Goal: Check status: Check status

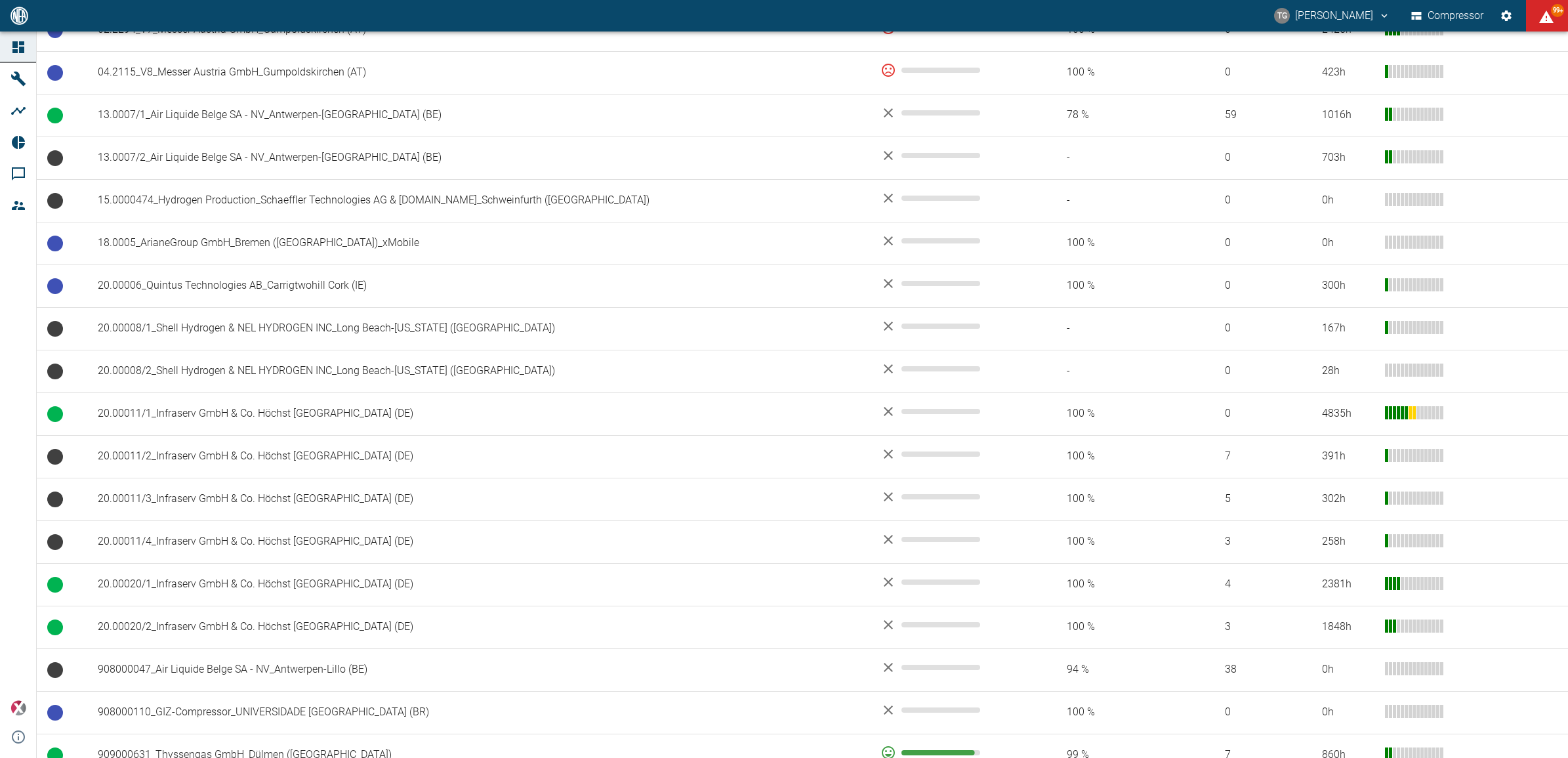
scroll to position [328, 0]
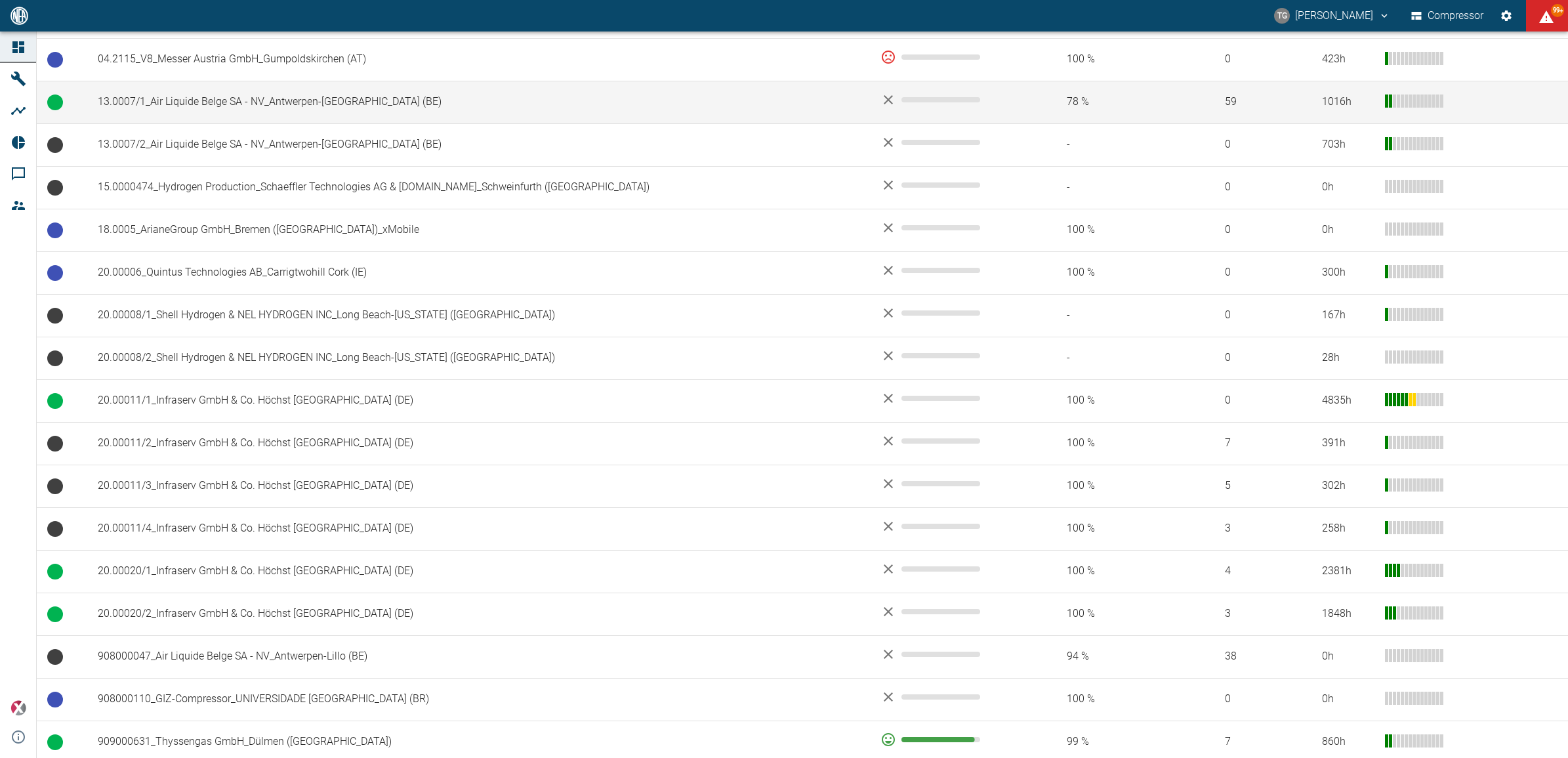
click at [204, 102] on td "13.0007/1_Air Liquide Belge SA - NV_Antwerpen-[GEOGRAPHIC_DATA] (BE)" at bounding box center [478, 102] width 783 height 43
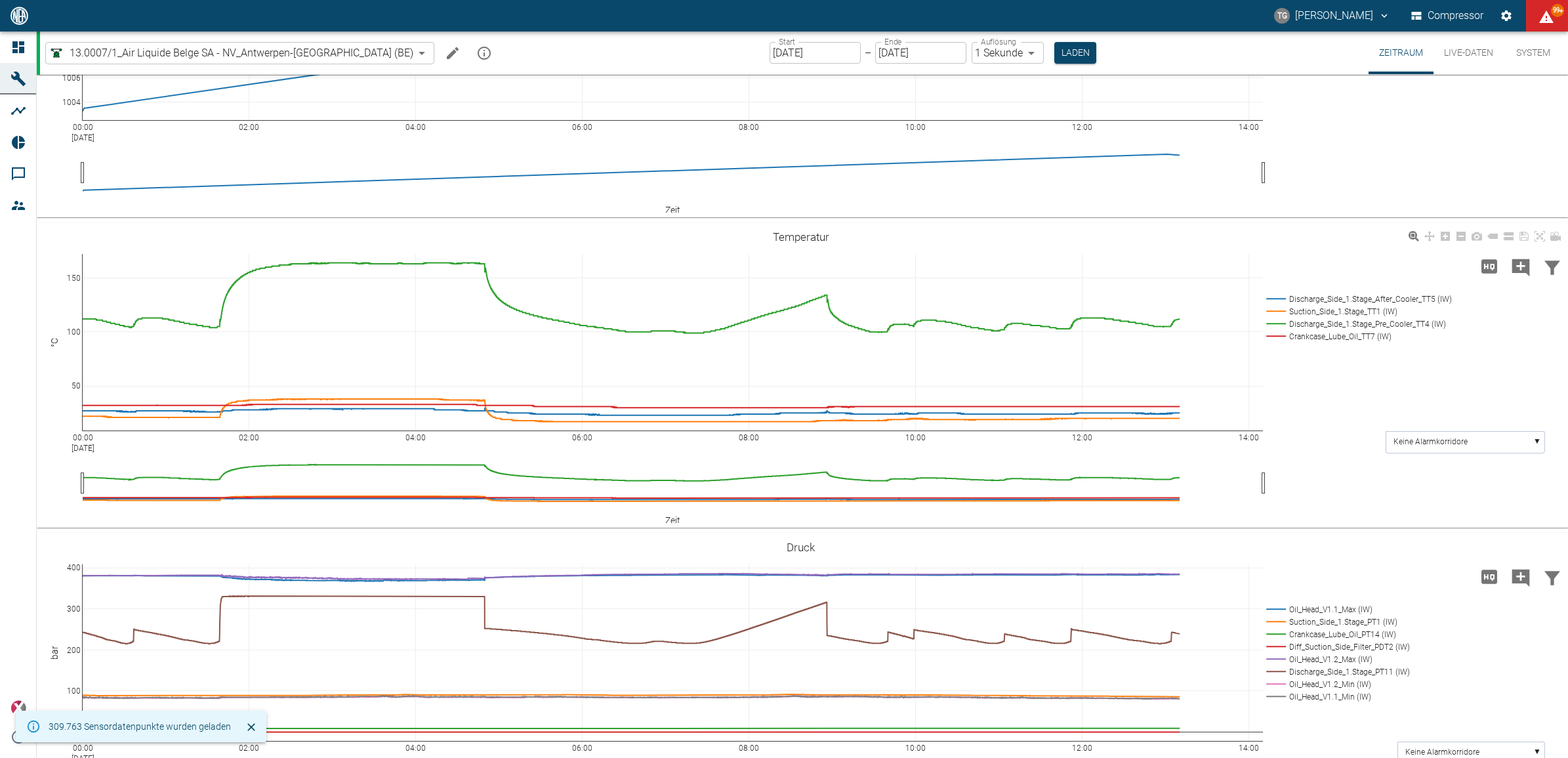
scroll to position [328, 0]
